Goal: Check status: Check status

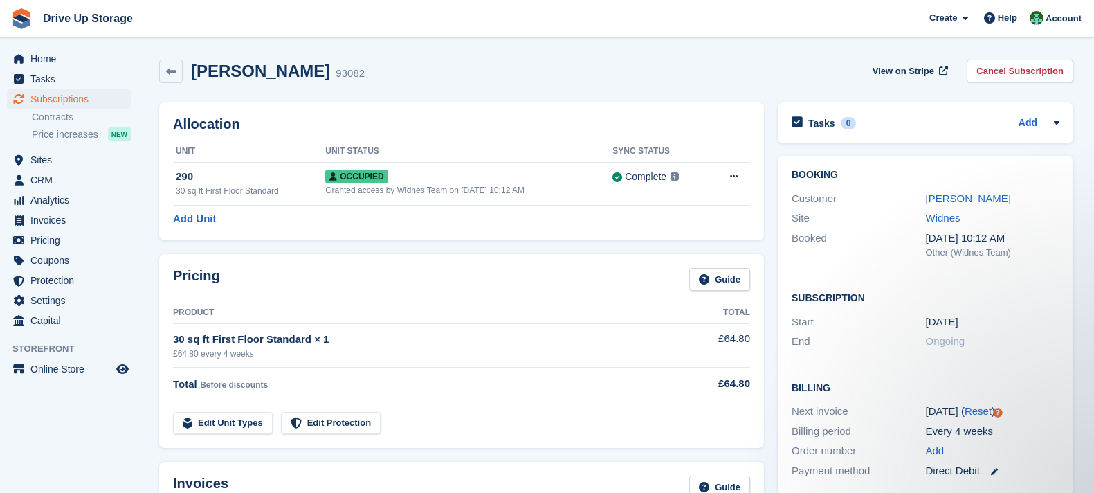
click at [103, 89] on span "Subscriptions" at bounding box center [71, 98] width 83 height 19
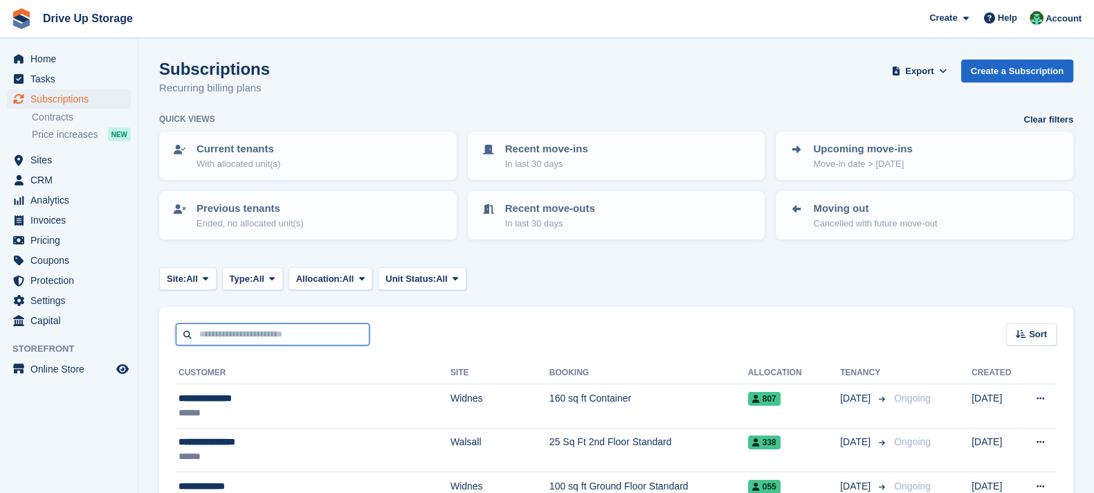
click at [329, 334] on input "text" at bounding box center [273, 334] width 194 height 23
type input "*****"
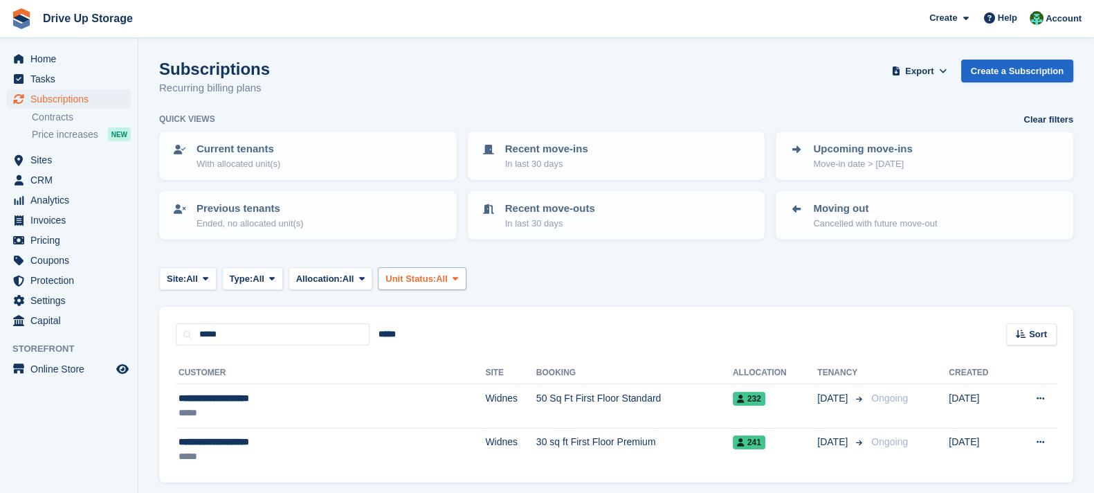
scroll to position [46, 0]
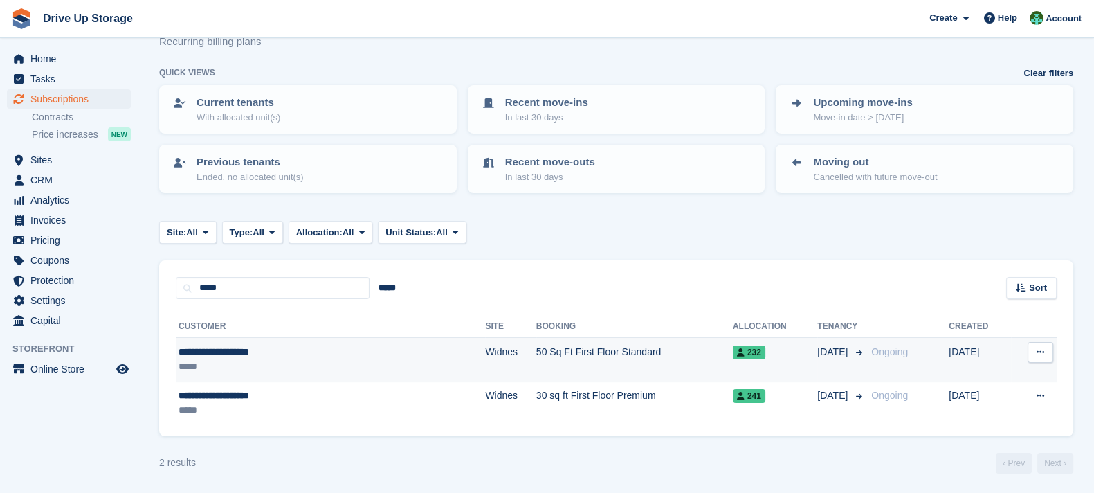
click at [562, 340] on td "50 Sq Ft First Floor Standard" at bounding box center [634, 360] width 197 height 44
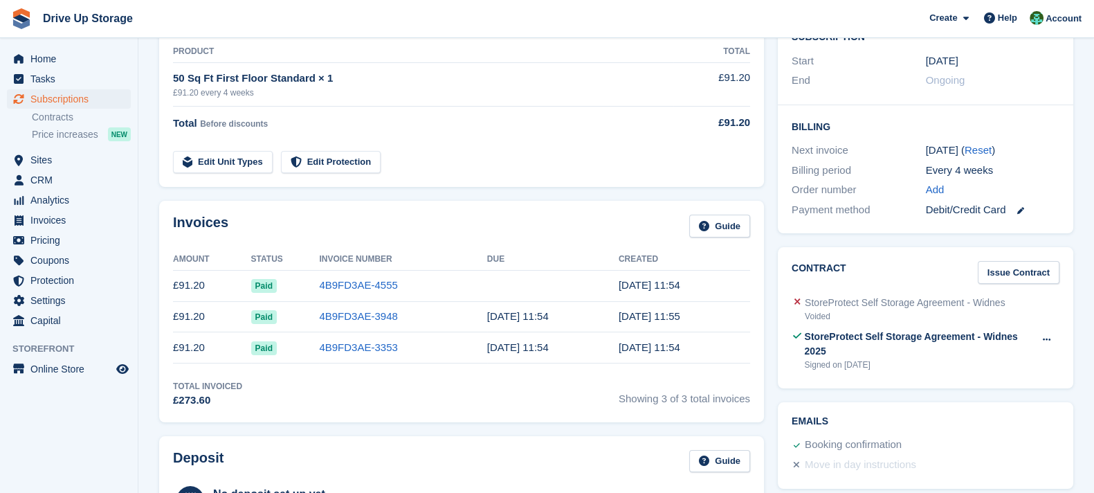
scroll to position [398, 0]
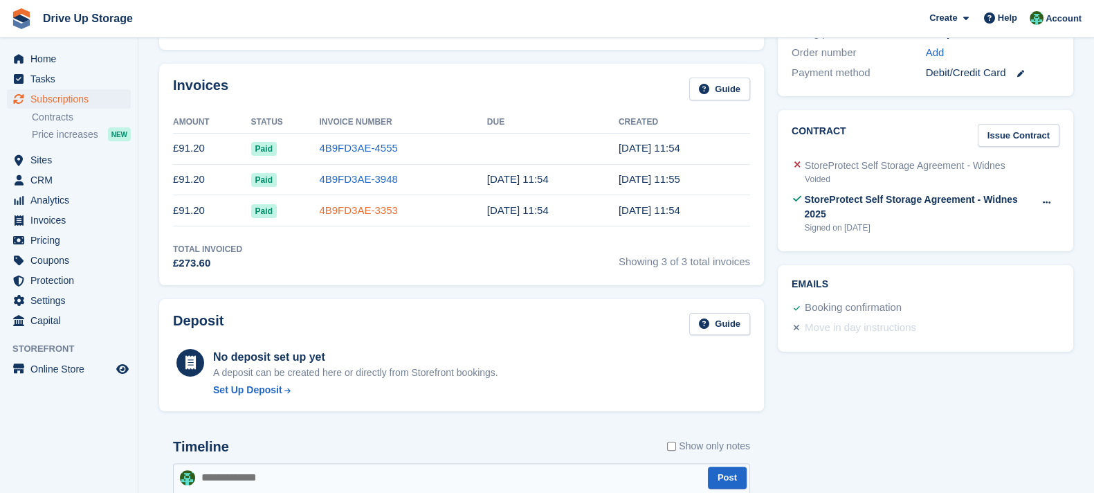
click at [354, 206] on link "4B9FD3AE-3353" at bounding box center [358, 210] width 78 height 12
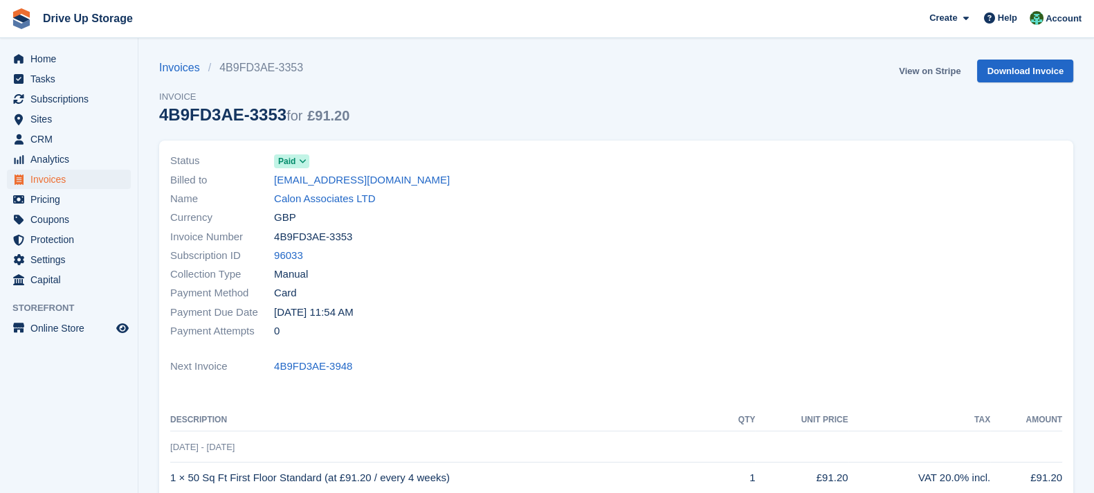
click at [938, 69] on link "View on Stripe" at bounding box center [929, 71] width 73 height 23
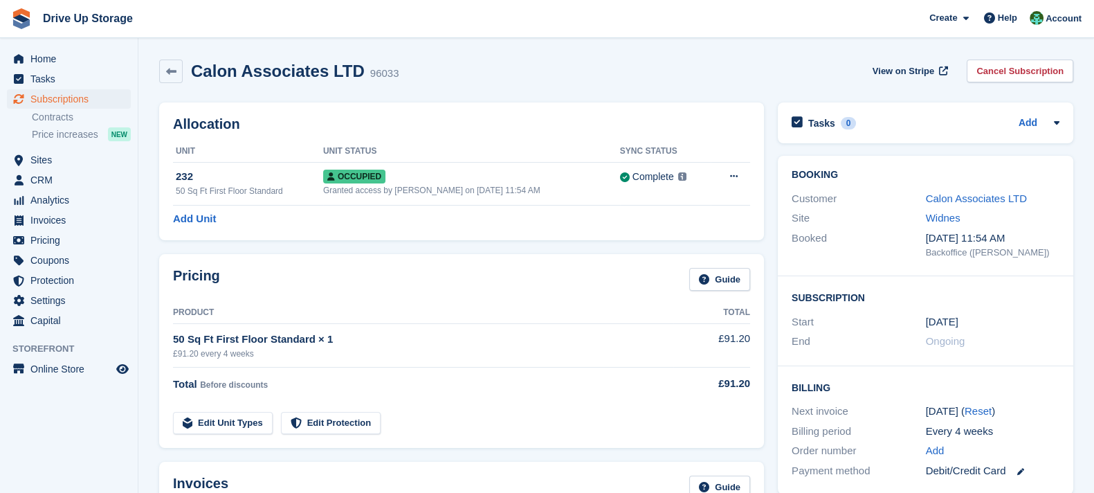
scroll to position [398, 0]
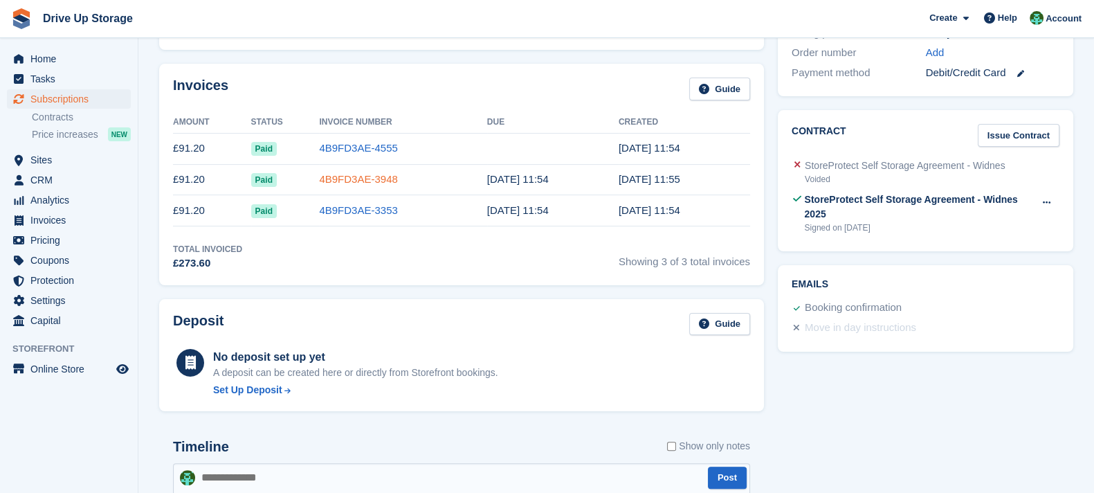
click at [349, 178] on link "4B9FD3AE-3948" at bounding box center [358, 179] width 78 height 12
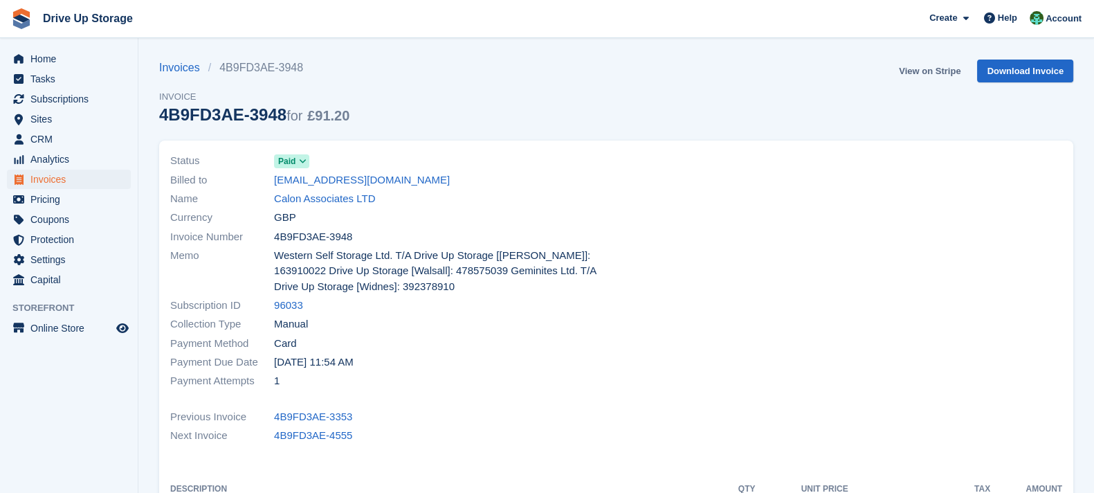
click at [922, 63] on link "View on Stripe" at bounding box center [929, 71] width 73 height 23
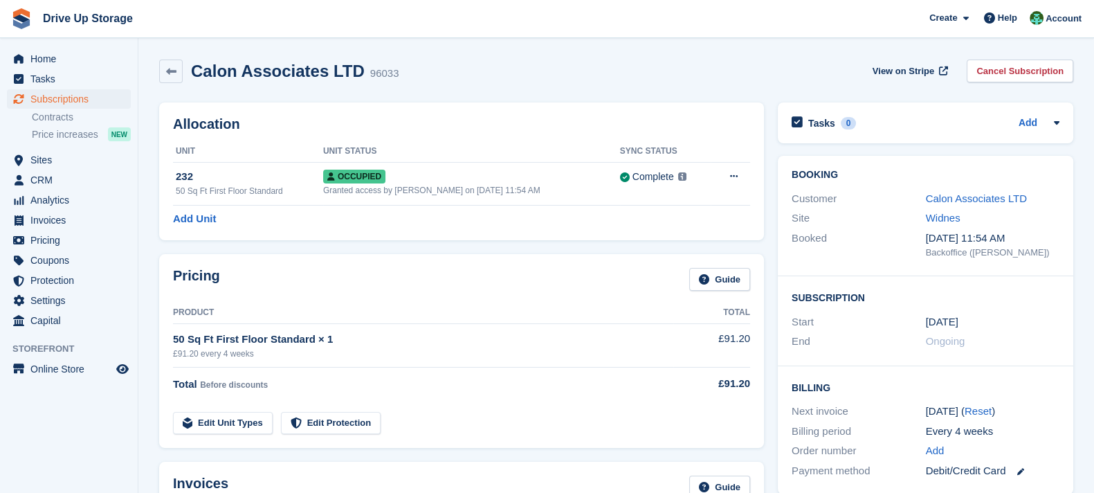
scroll to position [398, 0]
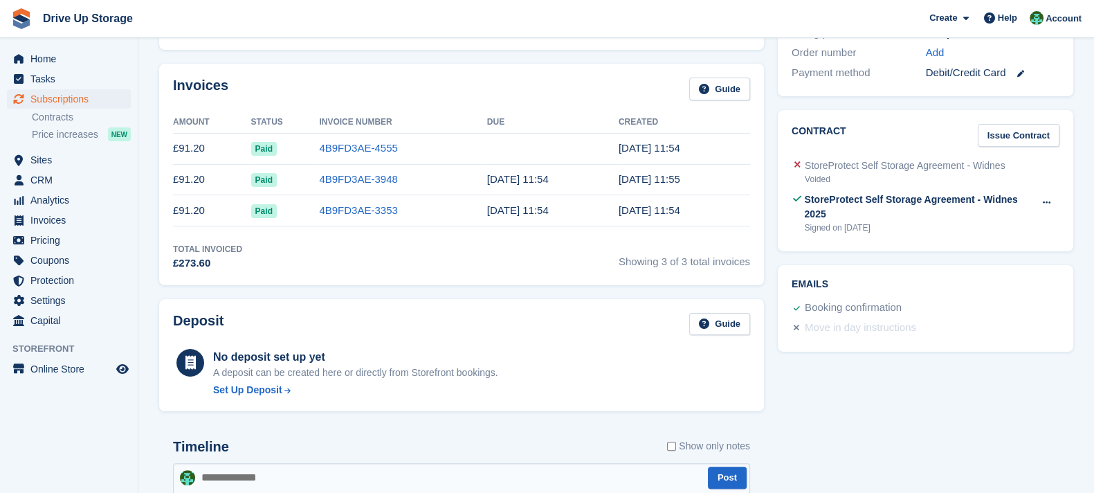
click at [352, 155] on td "4B9FD3AE-4555" at bounding box center [402, 148] width 167 height 31
click at [355, 151] on link "4B9FD3AE-4555" at bounding box center [358, 148] width 78 height 12
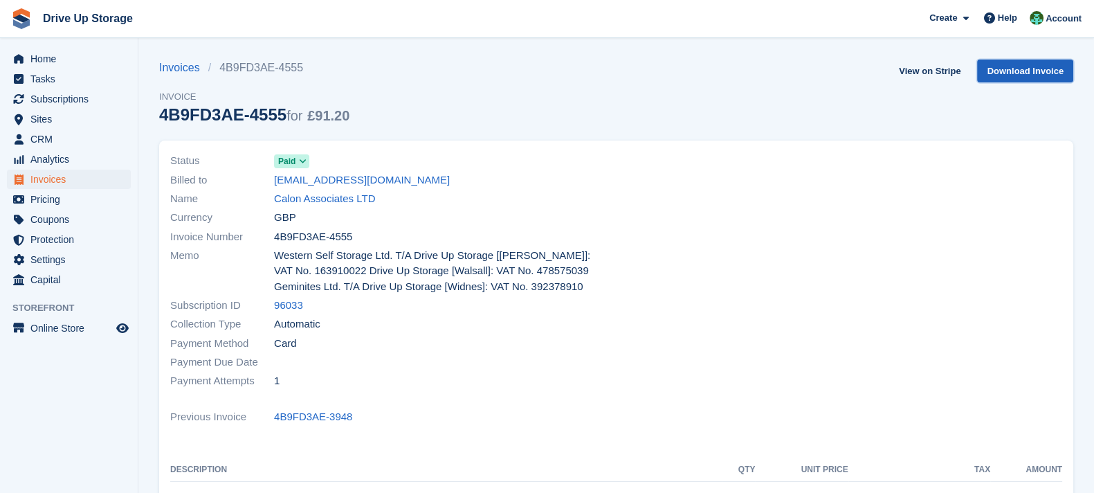
click at [1021, 71] on link "Download Invoice" at bounding box center [1025, 71] width 96 height 23
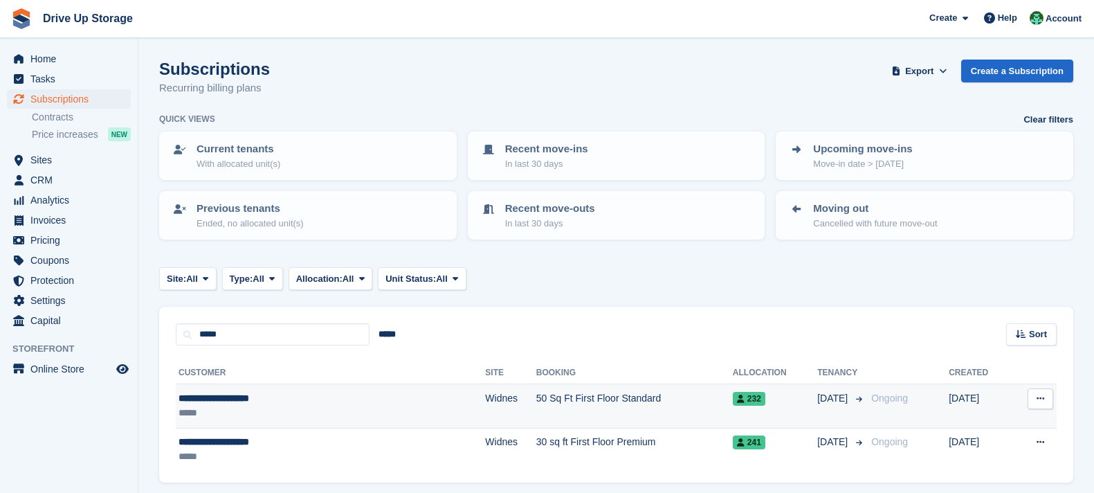
scroll to position [46, 0]
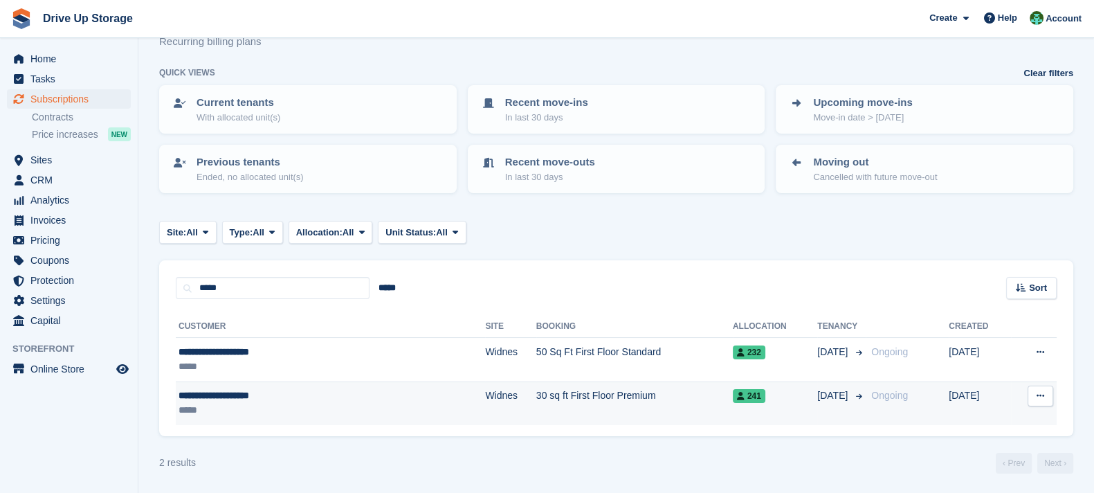
click at [554, 399] on td "30 sq ft First Floor Premium" at bounding box center [634, 403] width 197 height 44
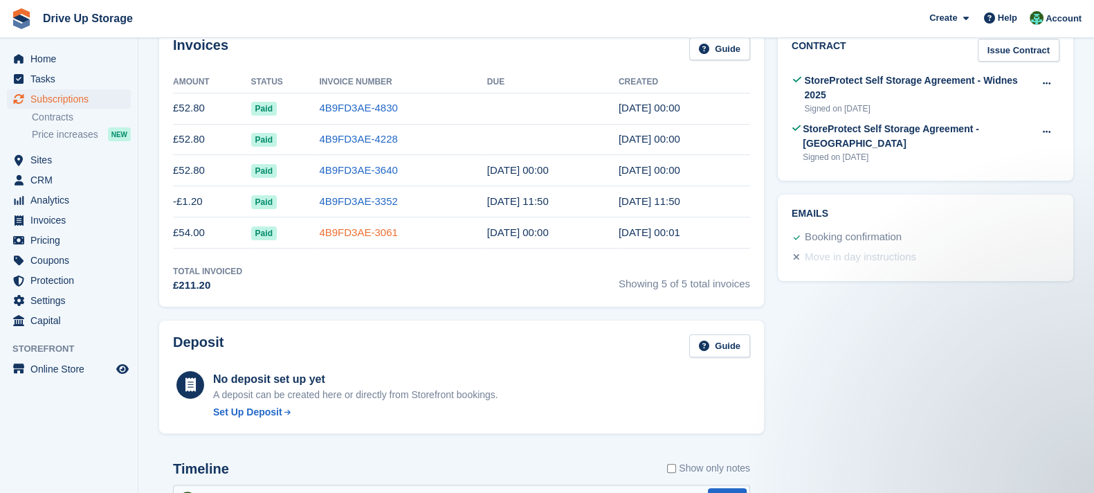
click at [369, 232] on link "4B9FD3AE-3061" at bounding box center [358, 232] width 78 height 12
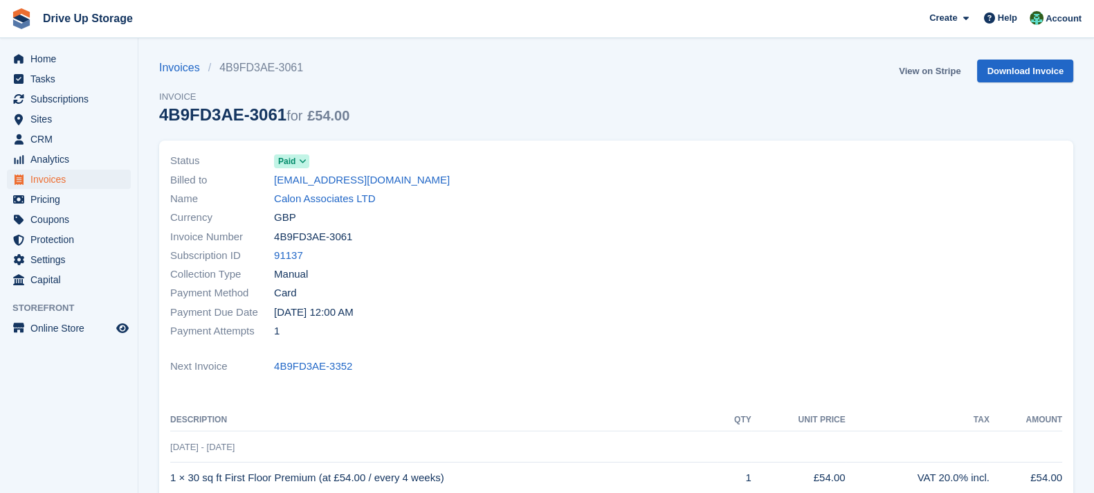
click at [933, 60] on link "View on Stripe" at bounding box center [929, 71] width 73 height 23
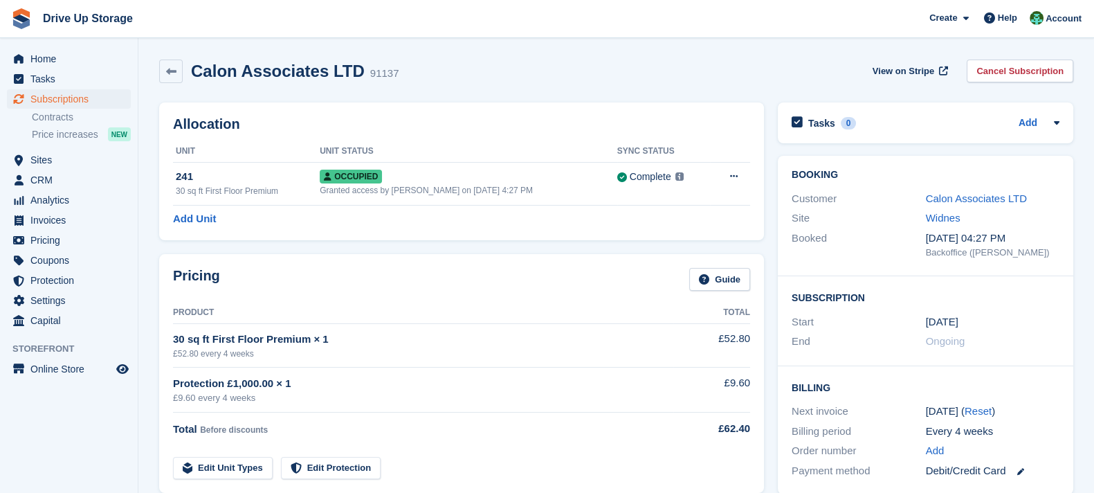
scroll to position [483, 0]
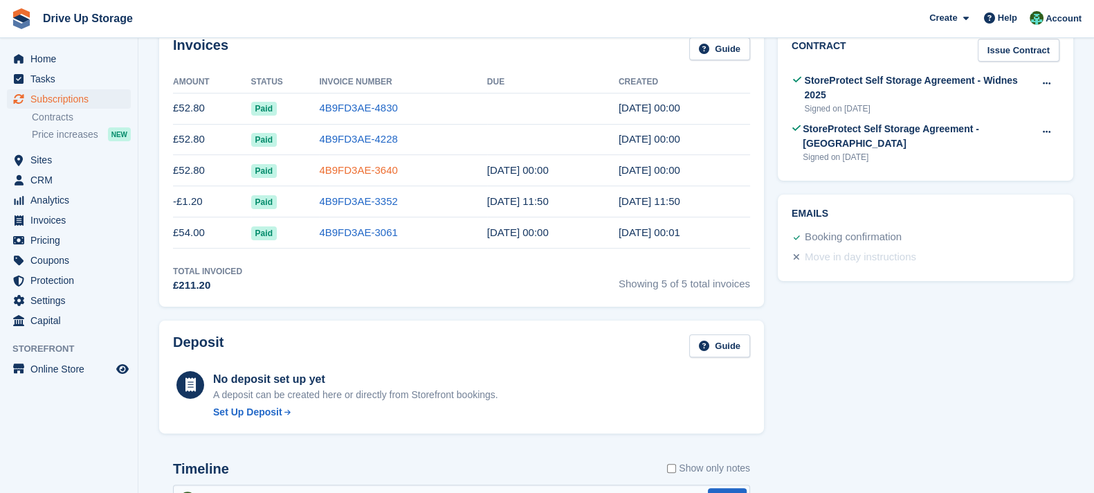
click at [360, 170] on link "4B9FD3AE-3640" at bounding box center [358, 170] width 78 height 12
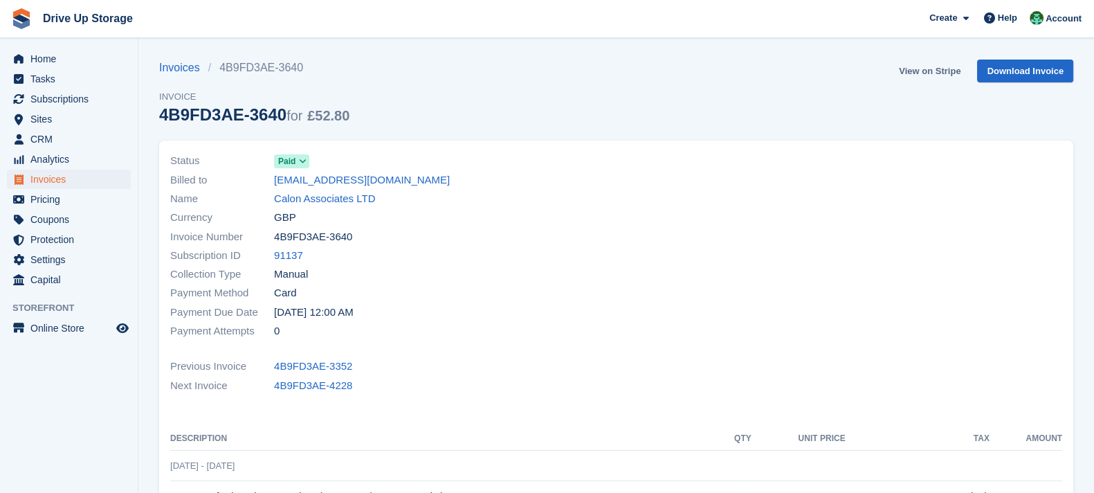
click at [937, 72] on link "View on Stripe" at bounding box center [929, 71] width 73 height 23
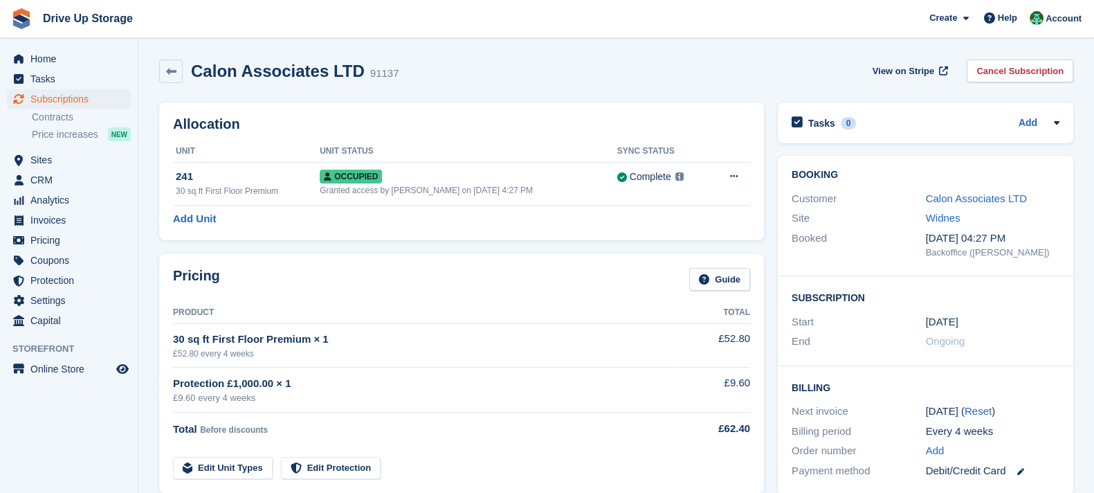
scroll to position [483, 0]
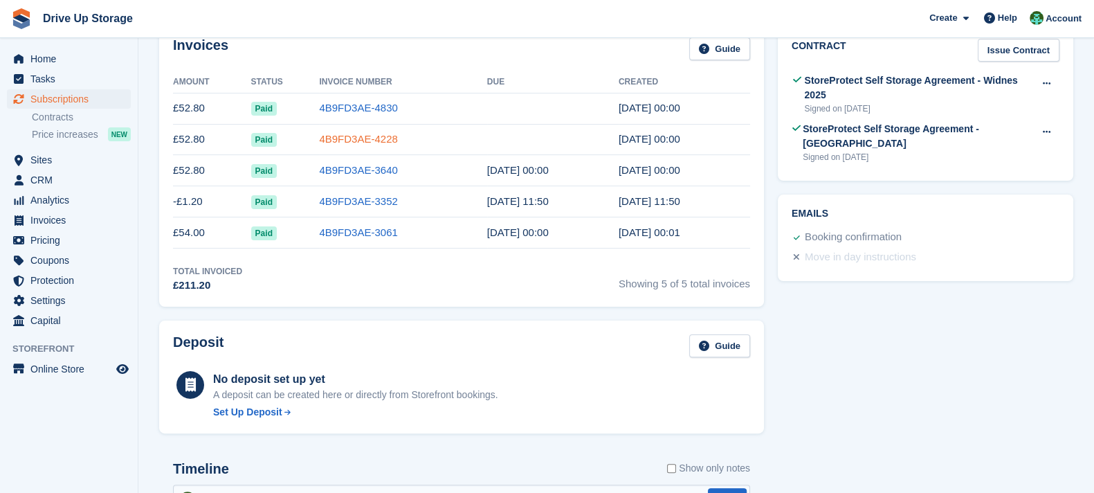
click at [370, 140] on link "4B9FD3AE-4228" at bounding box center [358, 139] width 78 height 12
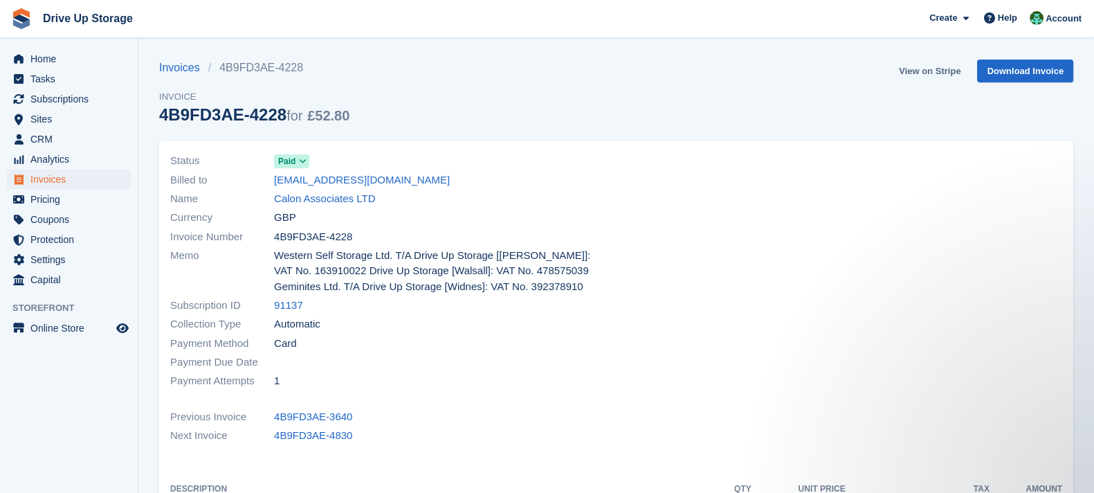
click at [942, 68] on link "View on Stripe" at bounding box center [929, 71] width 73 height 23
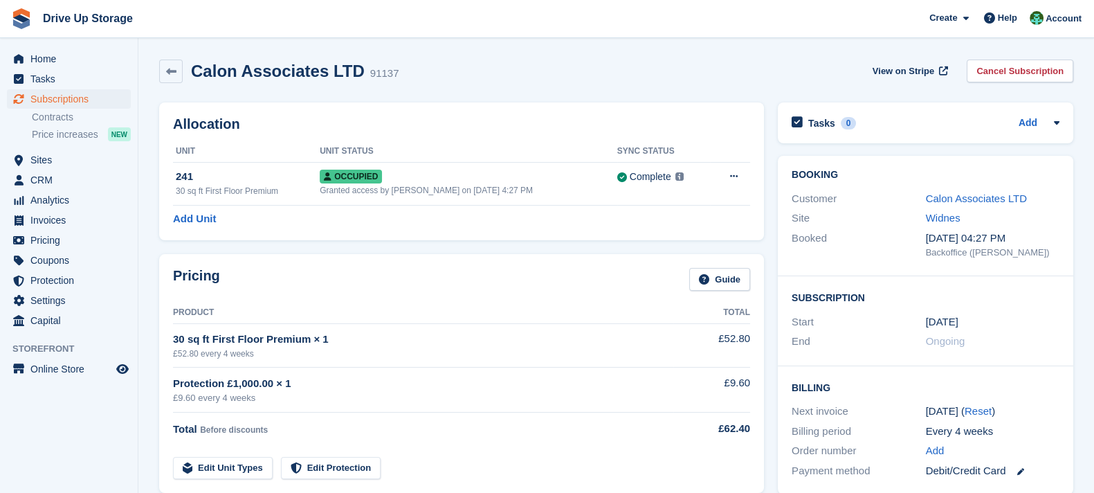
scroll to position [483, 0]
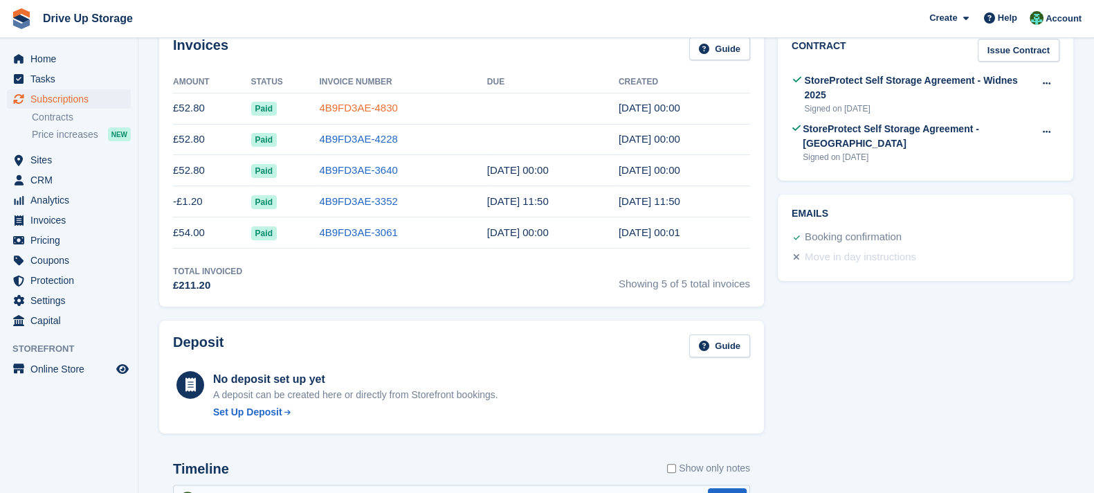
click at [363, 107] on link "4B9FD3AE-4830" at bounding box center [358, 108] width 78 height 12
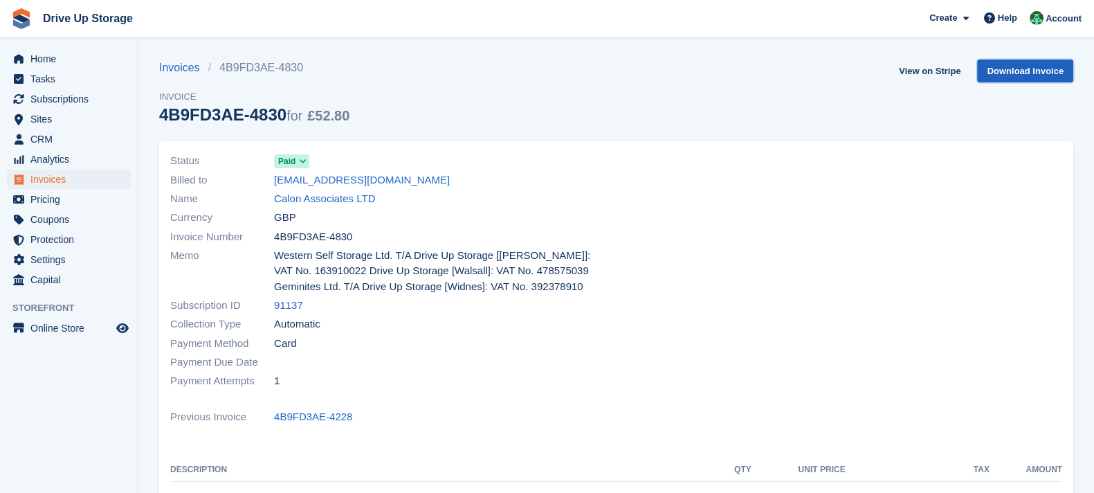
click at [1006, 75] on link "Download Invoice" at bounding box center [1025, 71] width 96 height 23
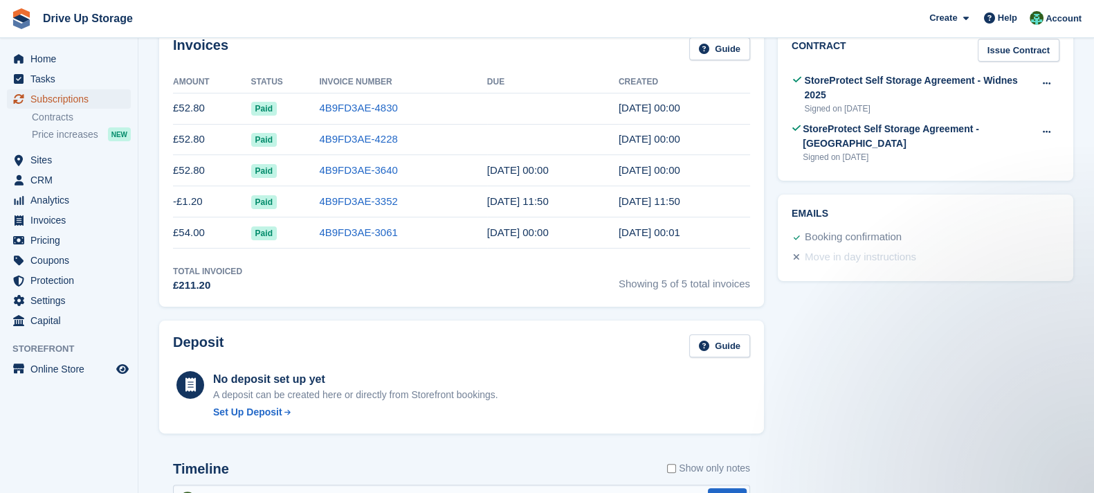
click at [98, 94] on span "Subscriptions" at bounding box center [71, 98] width 83 height 19
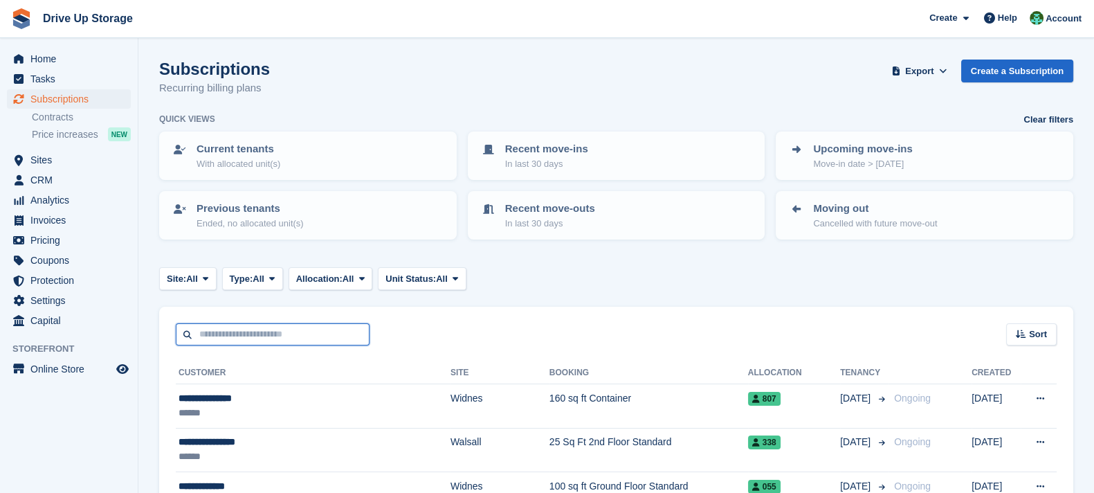
click at [301, 329] on input "text" at bounding box center [273, 334] width 194 height 23
type input "*****"
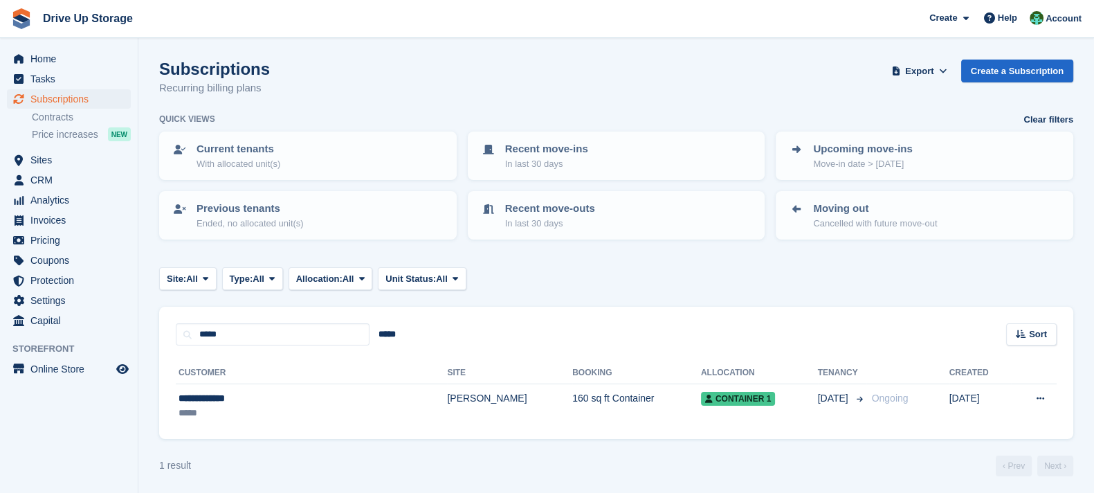
scroll to position [3, 0]
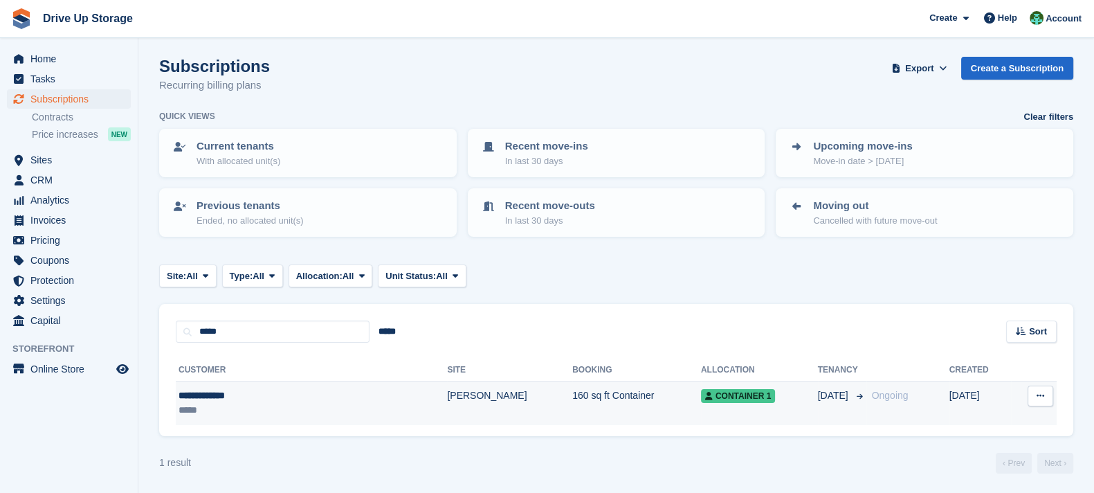
click at [701, 401] on span "Container 1" at bounding box center [738, 396] width 74 height 14
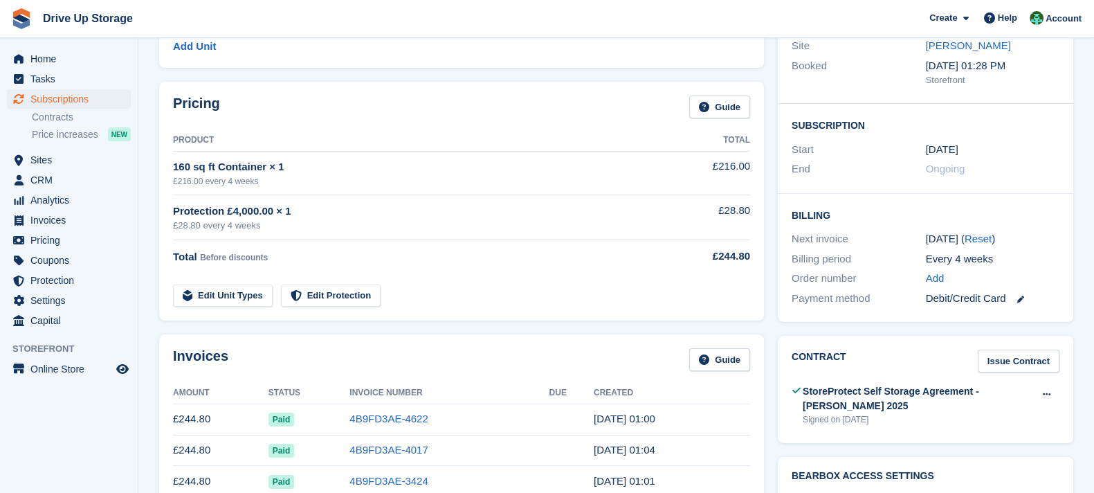
scroll to position [345, 0]
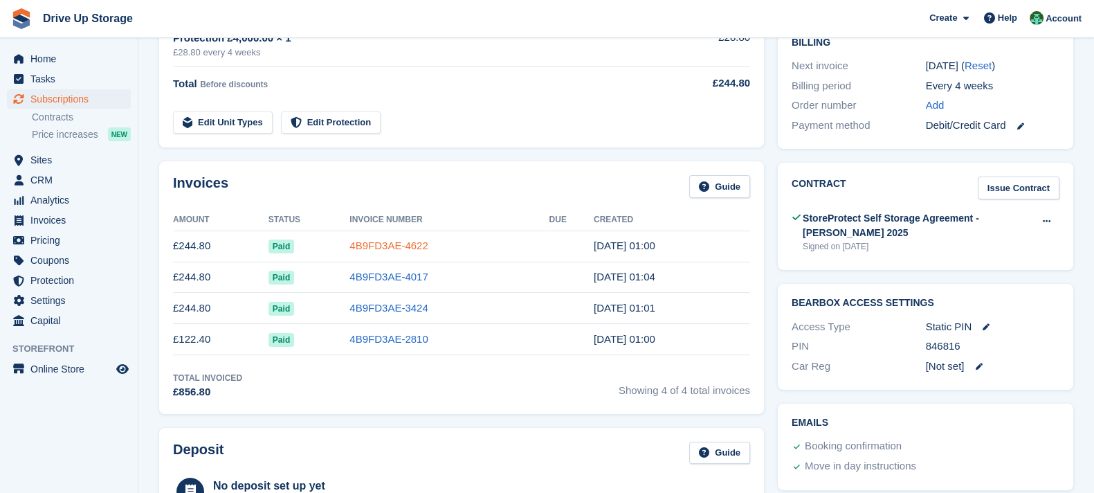
click at [381, 248] on link "4B9FD3AE-4622" at bounding box center [388, 245] width 78 height 12
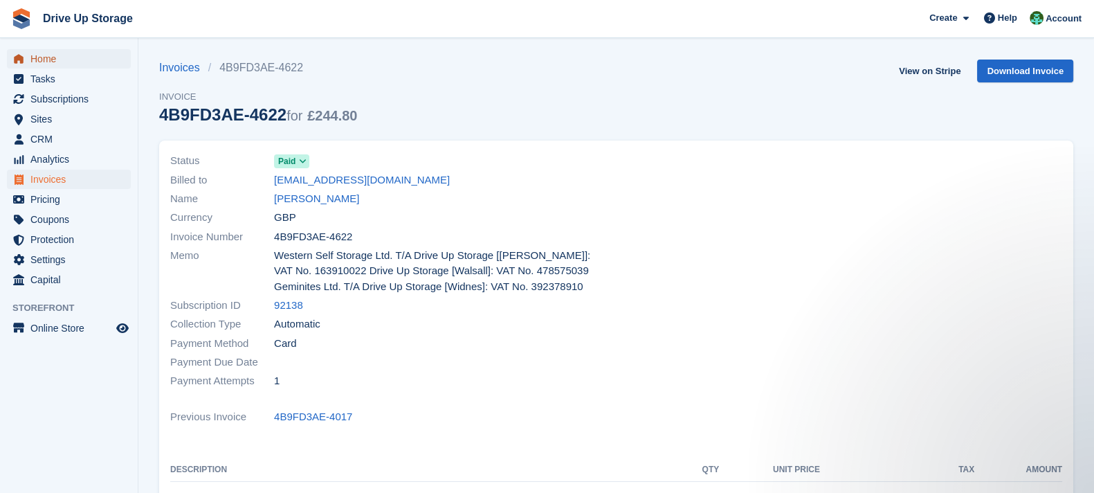
click at [84, 57] on span "Home" at bounding box center [71, 58] width 83 height 19
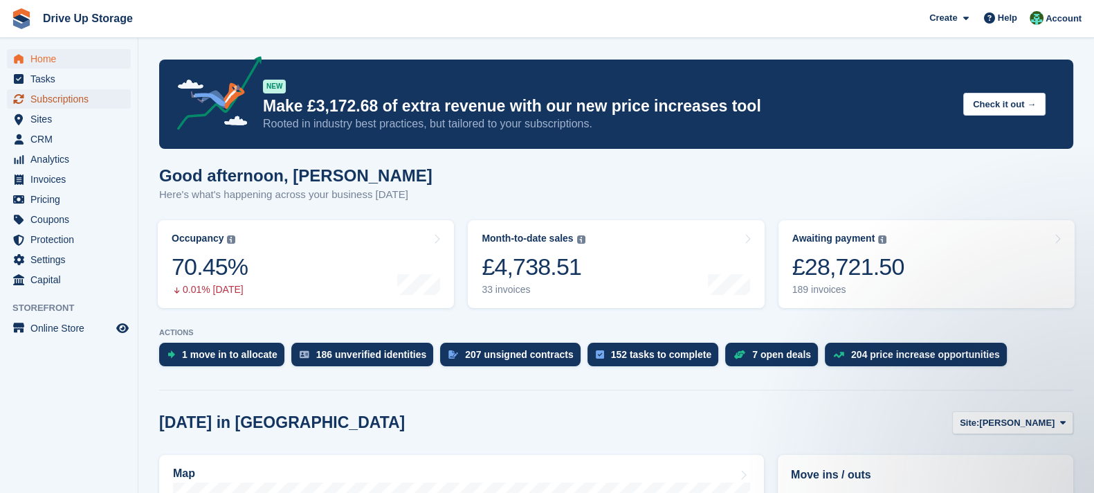
click at [69, 91] on span "Subscriptions" at bounding box center [71, 98] width 83 height 19
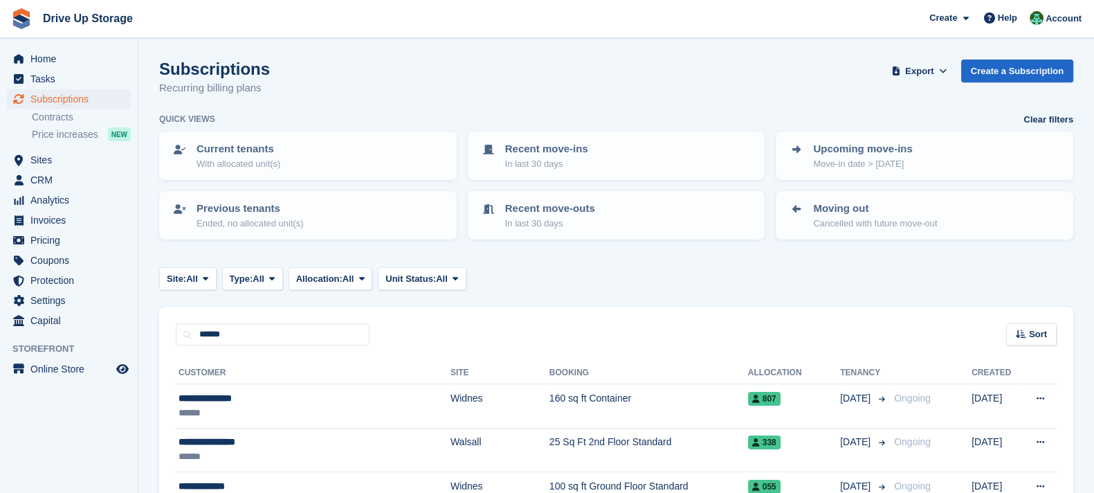
type input "******"
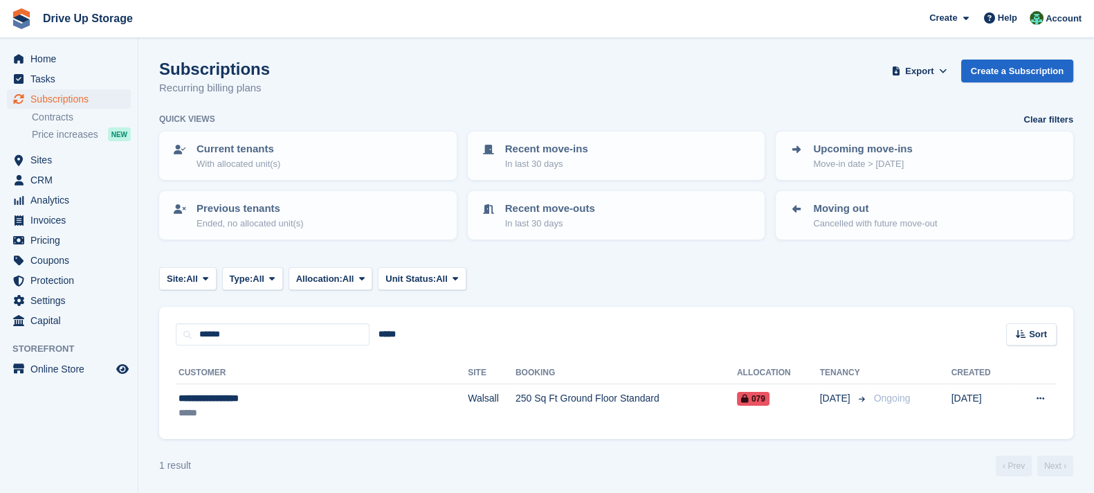
click at [512, 430] on div "**********" at bounding box center [616, 391] width 914 height 93
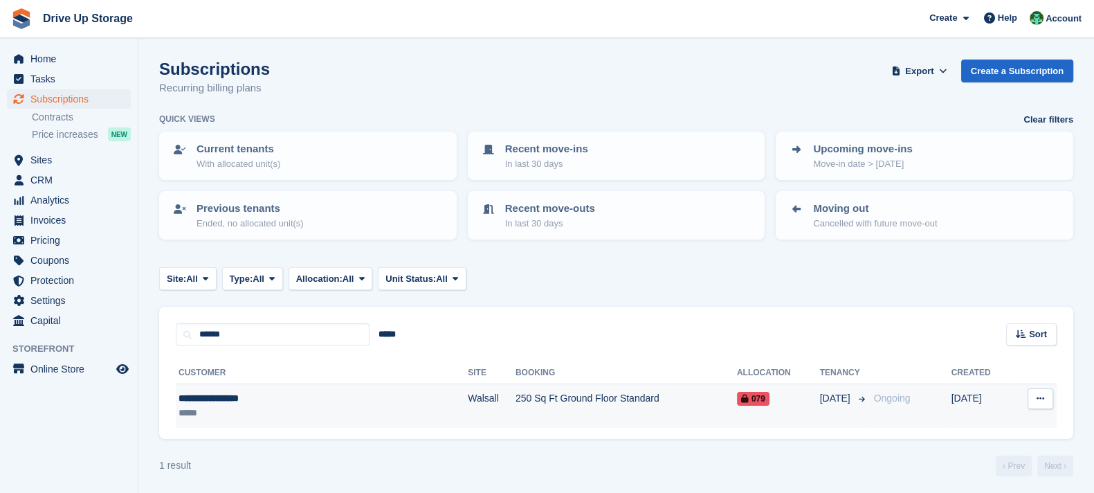
click at [530, 408] on td "250 Sq Ft Ground Floor Standard" at bounding box center [626, 406] width 221 height 44
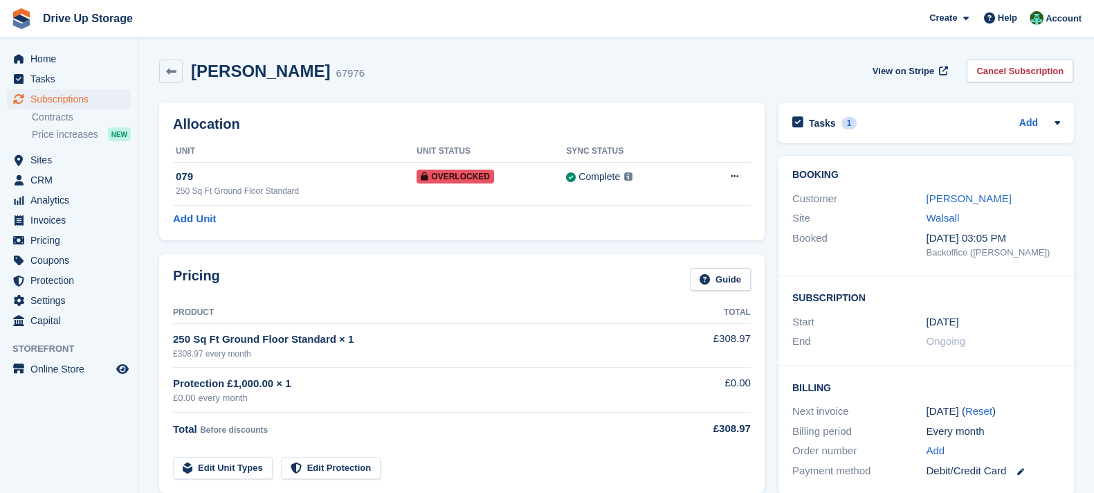
scroll to position [172, 0]
